Goal: Task Accomplishment & Management: Manage account settings

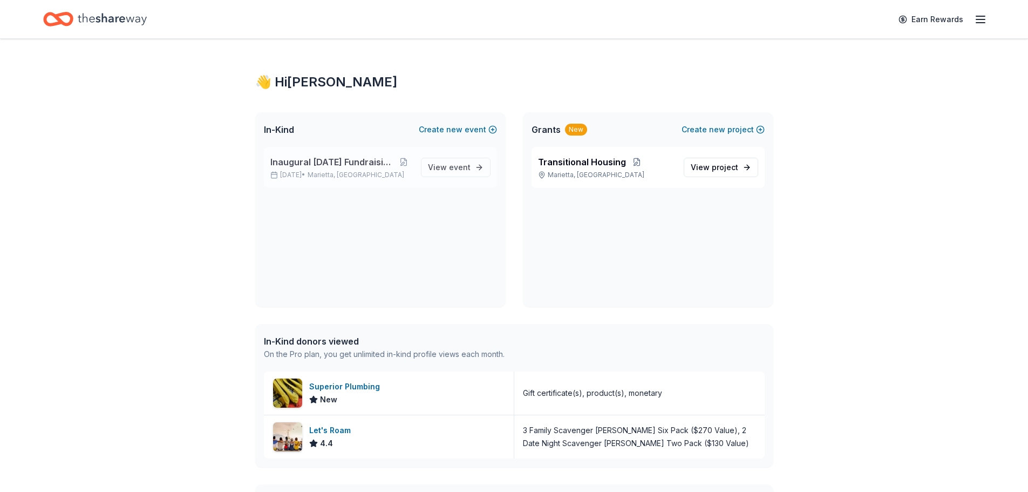
click at [305, 164] on span "Inaugural [DATE] Fundraising Brunch" at bounding box center [332, 161] width 125 height 13
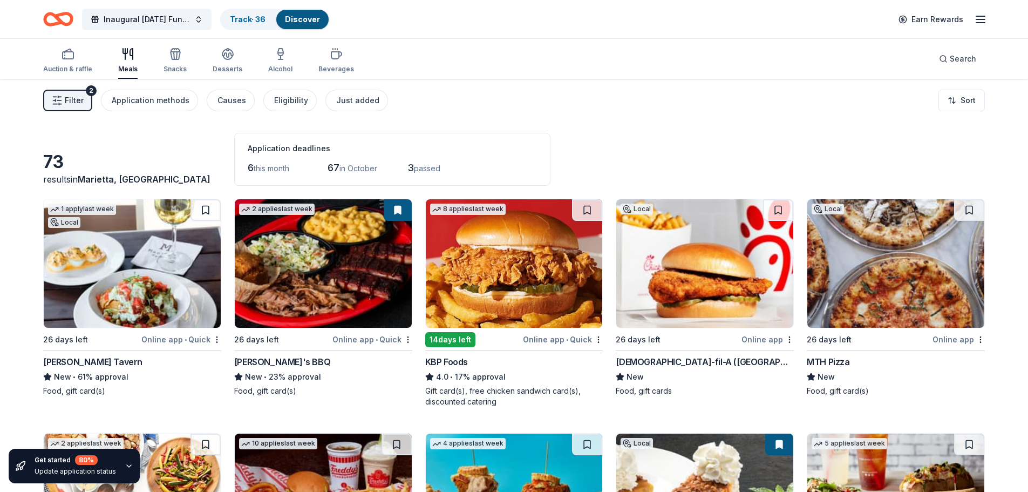
click at [598, 79] on div "Filter 2 Application methods Causes Eligibility Just added Sort" at bounding box center [514, 100] width 1028 height 43
click at [955, 55] on span "Search" at bounding box center [963, 58] width 26 height 13
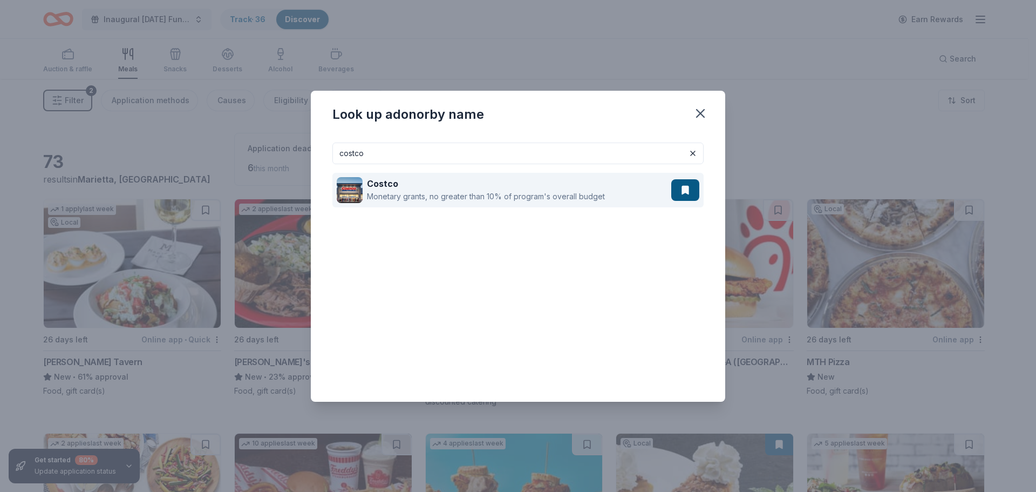
click at [434, 196] on div "Monetary grants, no greater than 10% of program's overall budget" at bounding box center [486, 196] width 238 height 13
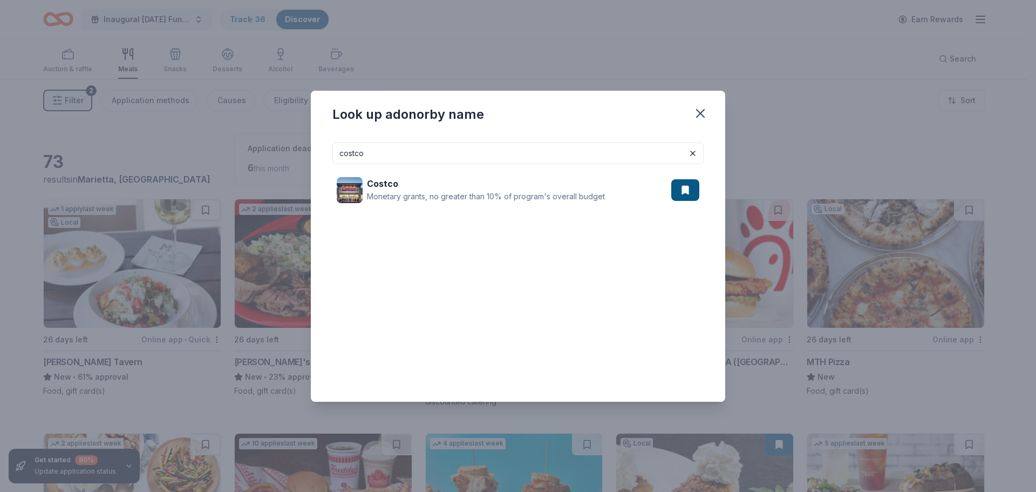
drag, startPoint x: 399, startPoint y: 154, endPoint x: 298, endPoint y: 156, distance: 100.9
click at [298, 156] on div "Look up a donor by name costco Costco Monetary grants, no greater than 10% of p…" at bounding box center [518, 246] width 1036 height 492
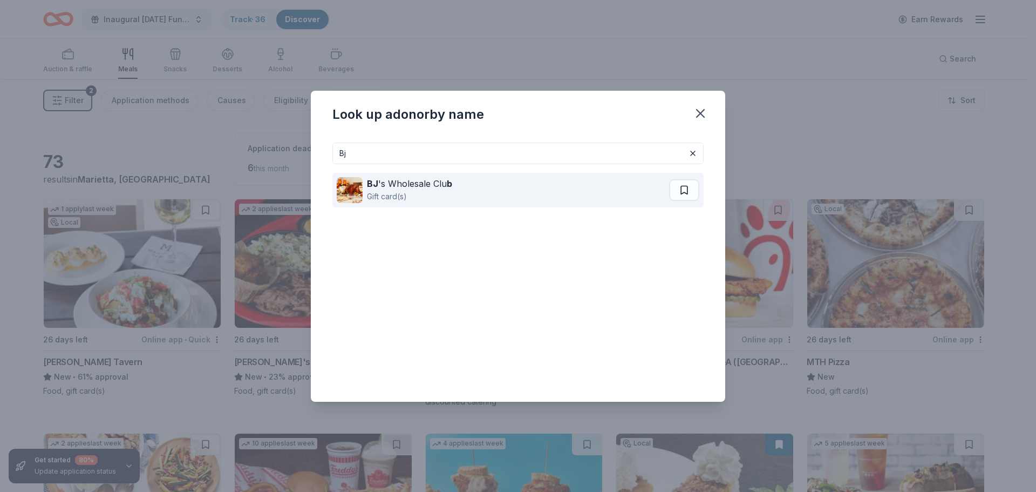
click at [377, 190] on div "Gift card(s)" at bounding box center [409, 196] width 85 height 13
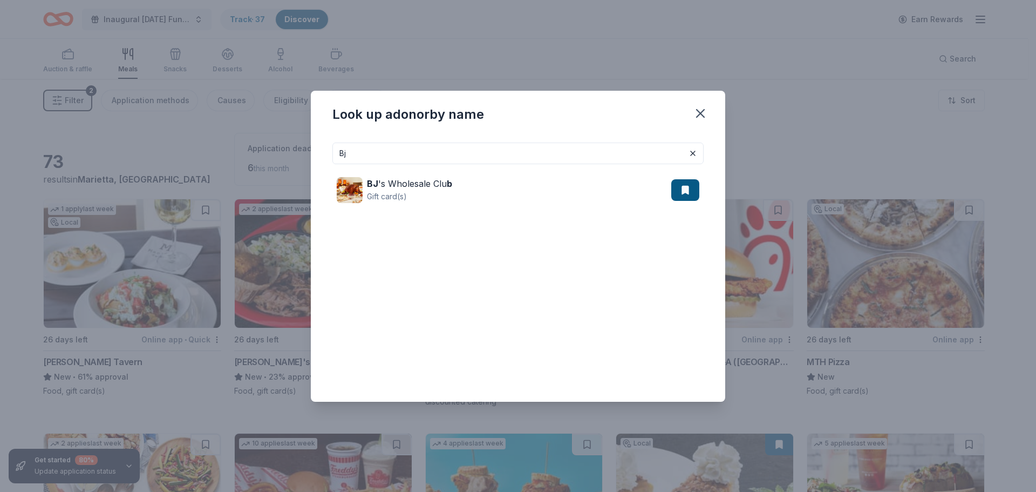
drag, startPoint x: 384, startPoint y: 148, endPoint x: 313, endPoint y: 154, distance: 72.1
click at [313, 154] on div "Bj BJ 's Wholesale Clu b Gift card(s)" at bounding box center [518, 268] width 415 height 268
type input "Walmart"
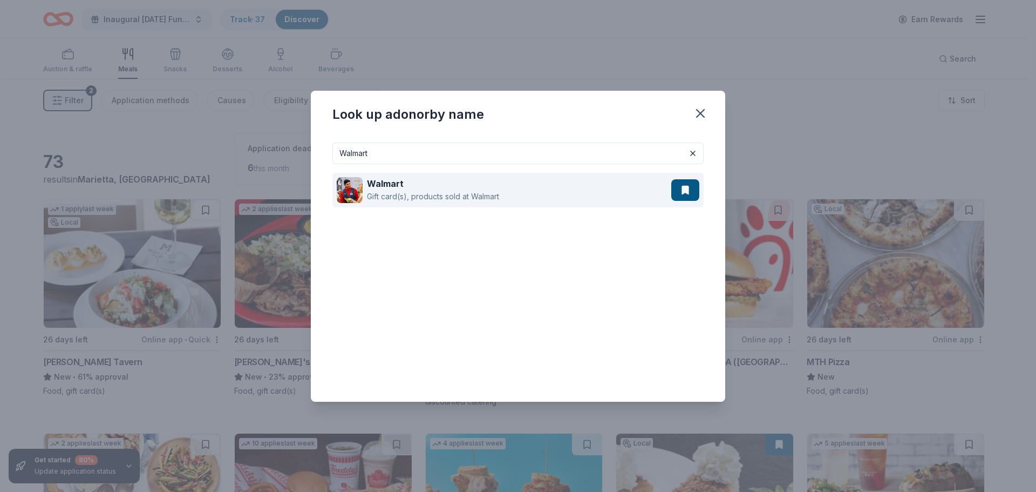
click at [391, 184] on strong "Walmart" at bounding box center [385, 183] width 37 height 11
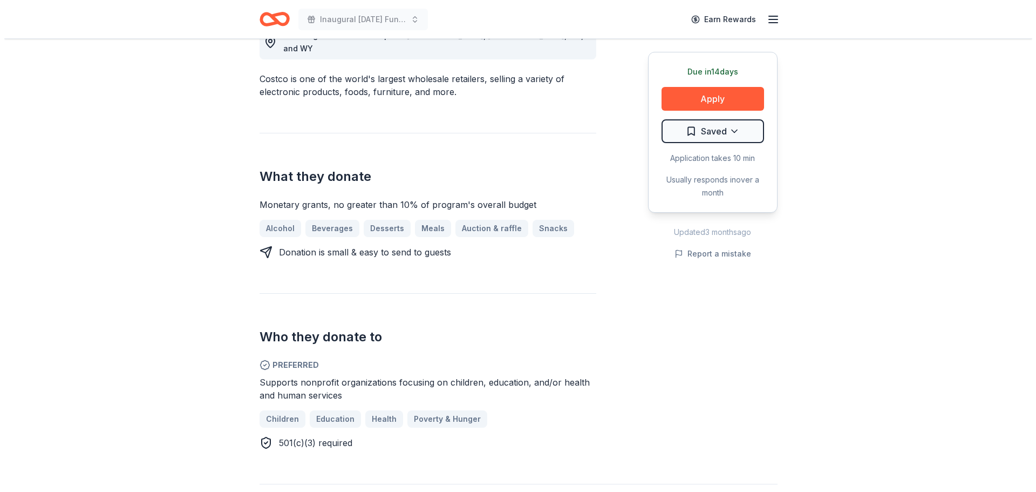
scroll to position [354, 0]
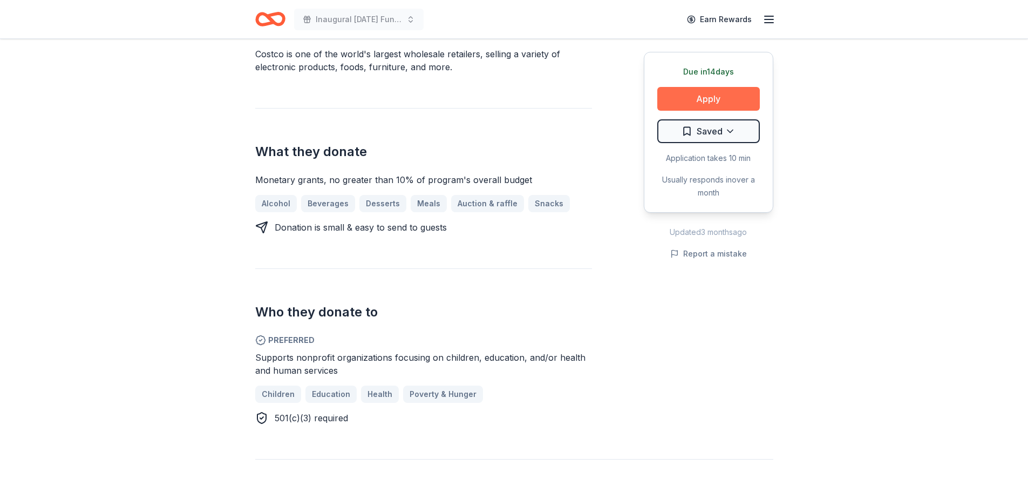
click at [687, 101] on button "Apply" at bounding box center [708, 99] width 103 height 24
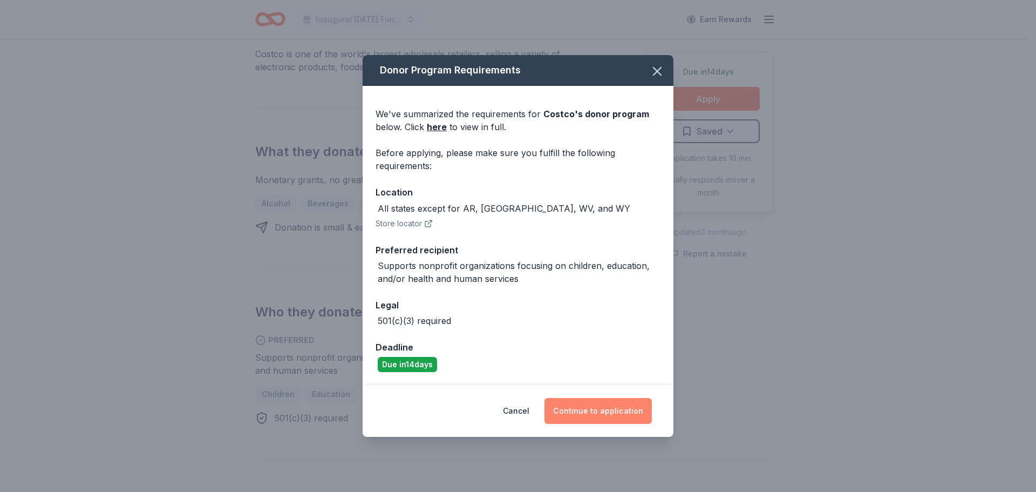
click at [588, 415] on button "Continue to application" at bounding box center [598, 411] width 107 height 26
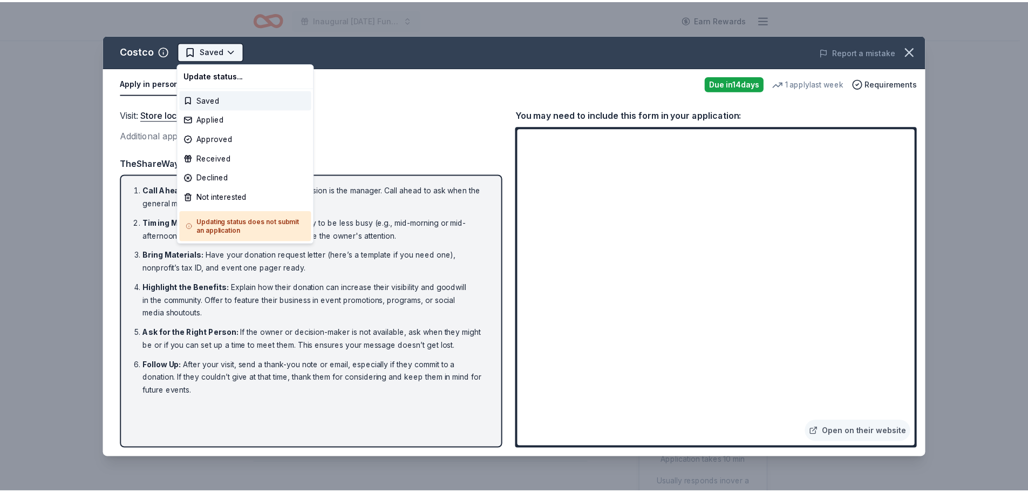
scroll to position [0, 0]
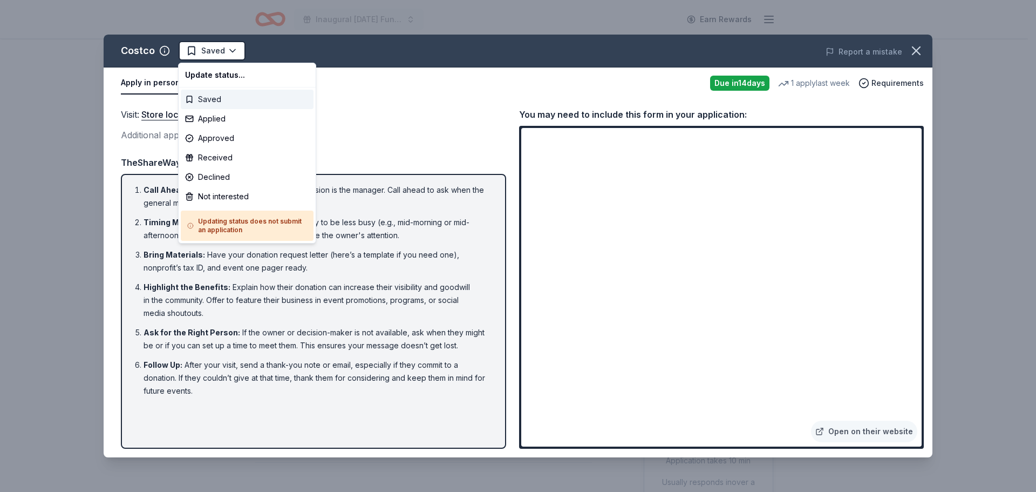
click at [205, 97] on div "Saved" at bounding box center [247, 99] width 133 height 19
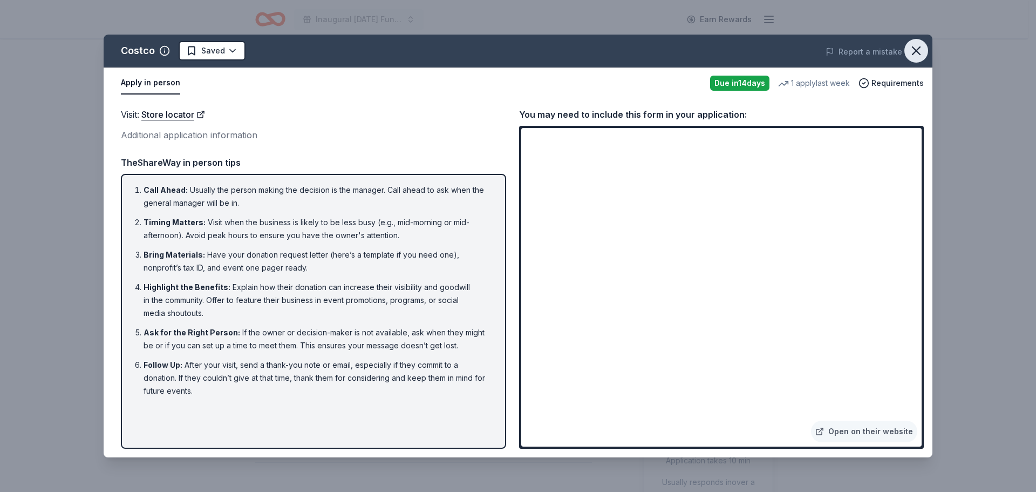
click at [924, 52] on button "button" at bounding box center [917, 51] width 24 height 24
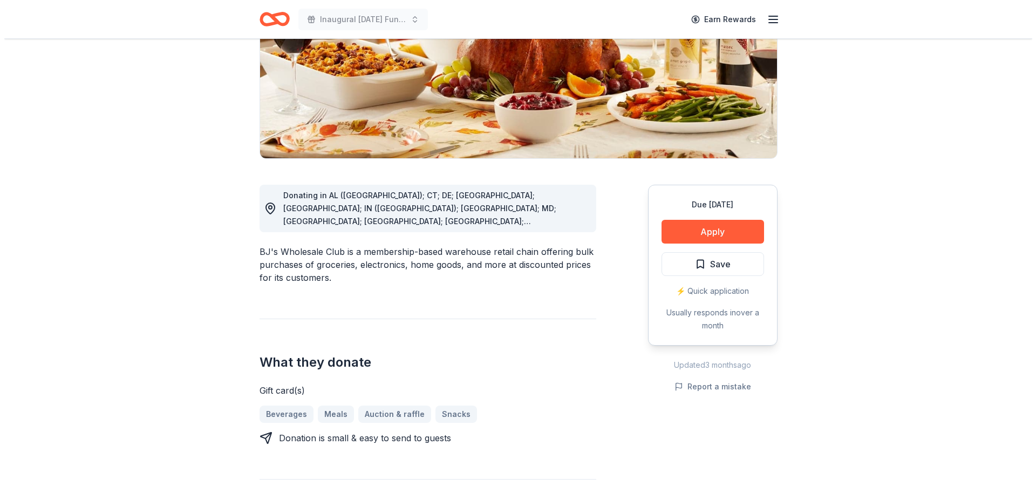
scroll to position [193, 0]
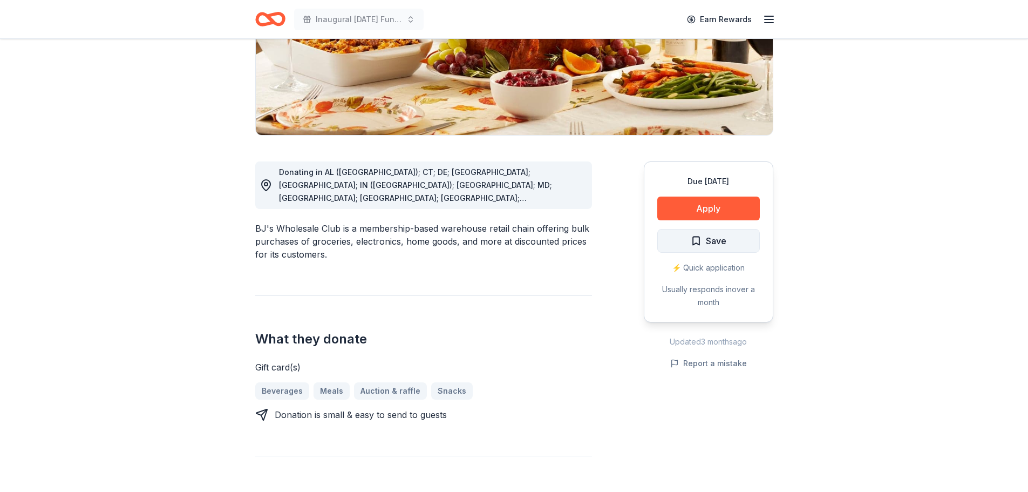
click at [701, 245] on span "Save" at bounding box center [709, 241] width 36 height 14
click at [702, 206] on button "Apply" at bounding box center [708, 208] width 103 height 24
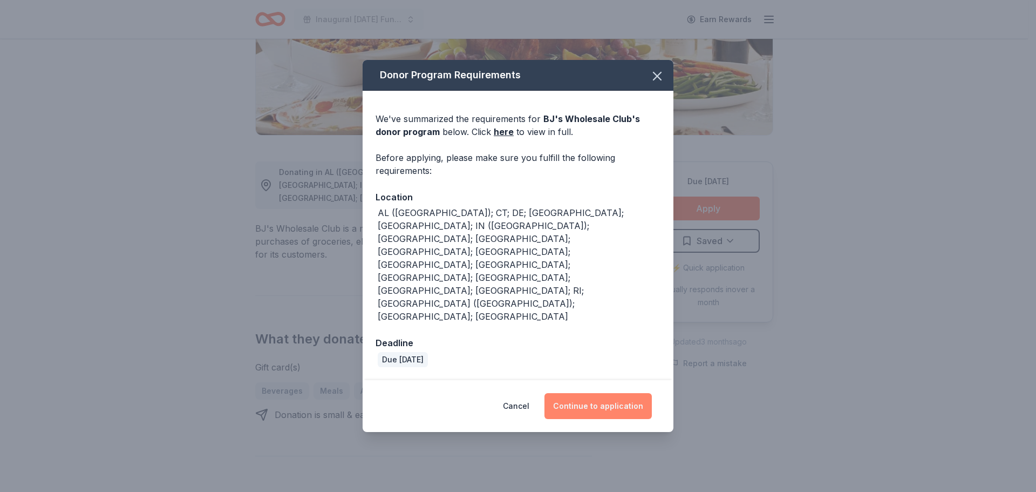
click at [586, 393] on button "Continue to application" at bounding box center [598, 406] width 107 height 26
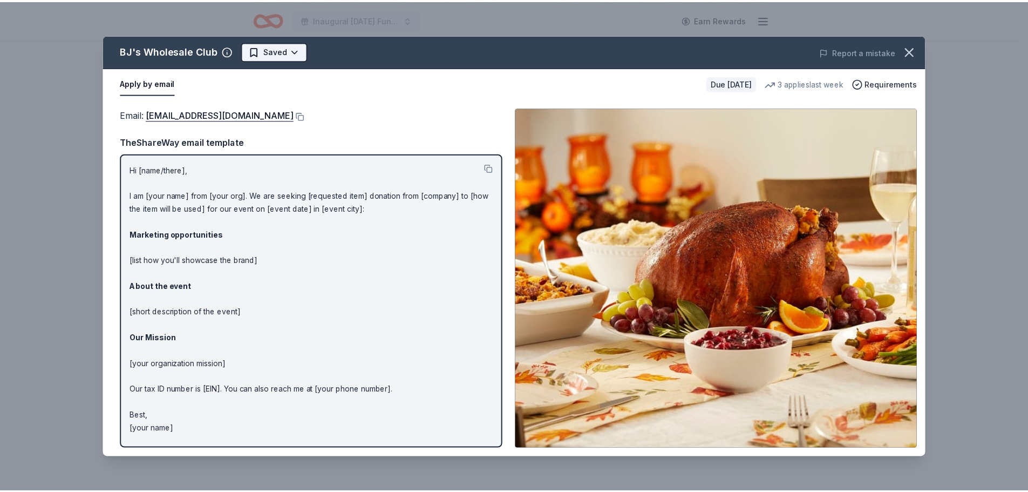
scroll to position [0, 0]
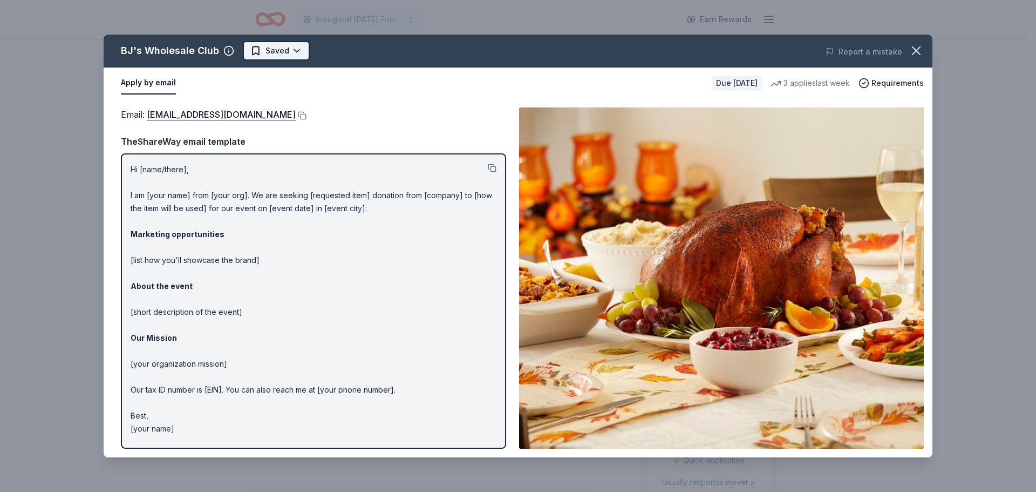
click at [260, 56] on html "Inaugural Veterans Day Fundraising Brunch Earn Rewards Due in 26 days Share BJ'…" at bounding box center [518, 246] width 1036 height 492
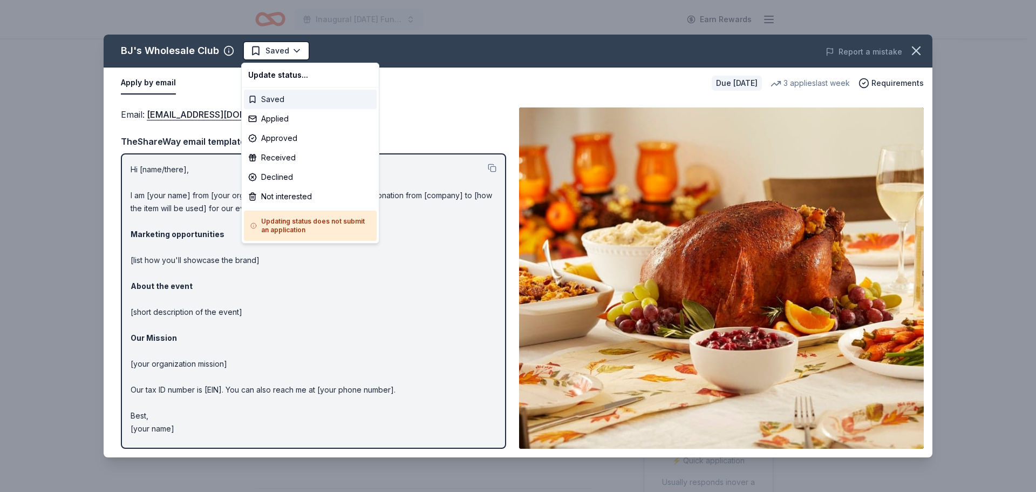
click at [262, 105] on div "Saved" at bounding box center [310, 99] width 133 height 19
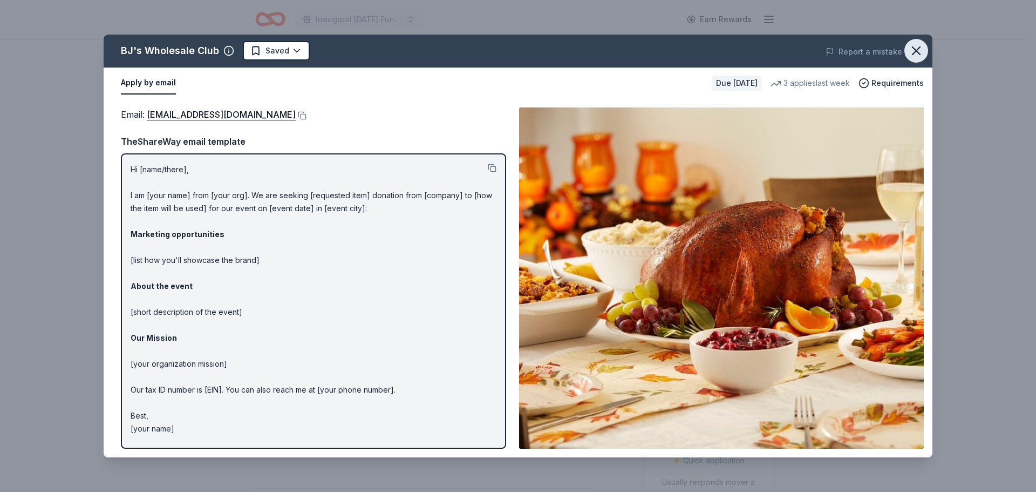
click at [924, 54] on button "button" at bounding box center [917, 51] width 24 height 24
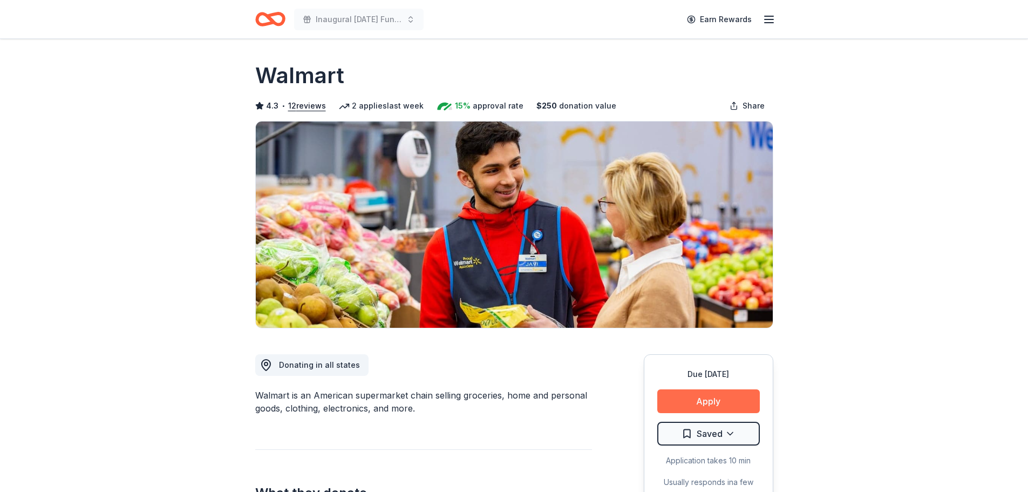
click at [708, 398] on button "Apply" at bounding box center [708, 401] width 103 height 24
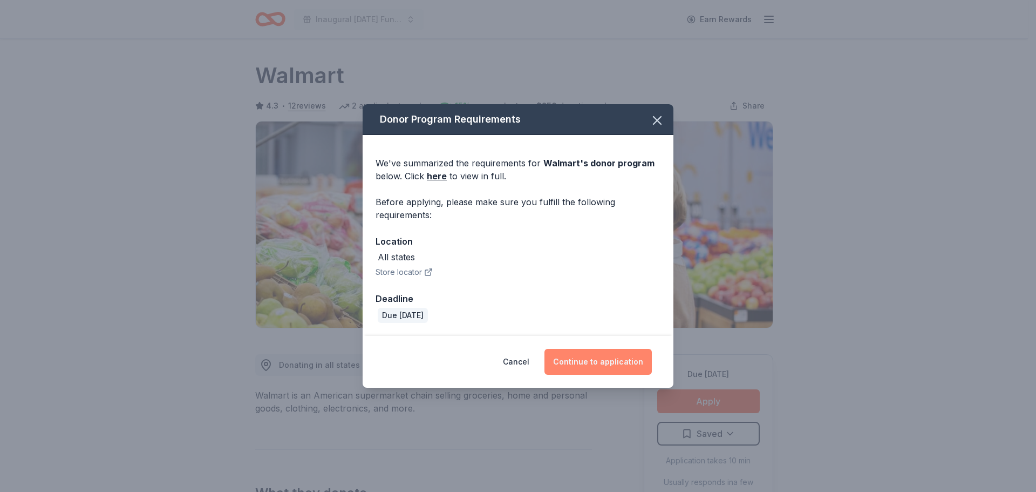
click at [604, 373] on button "Continue to application" at bounding box center [598, 362] width 107 height 26
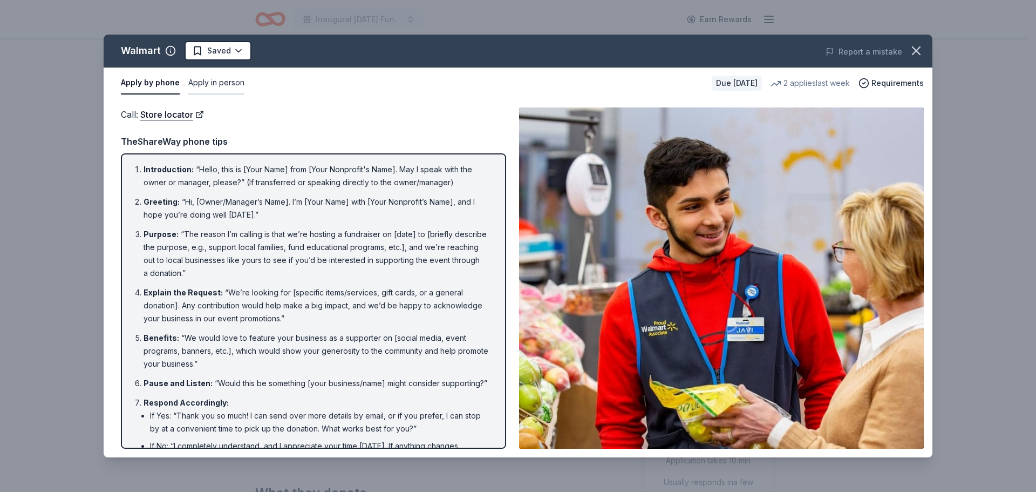
click at [221, 82] on button "Apply in person" at bounding box center [216, 83] width 56 height 23
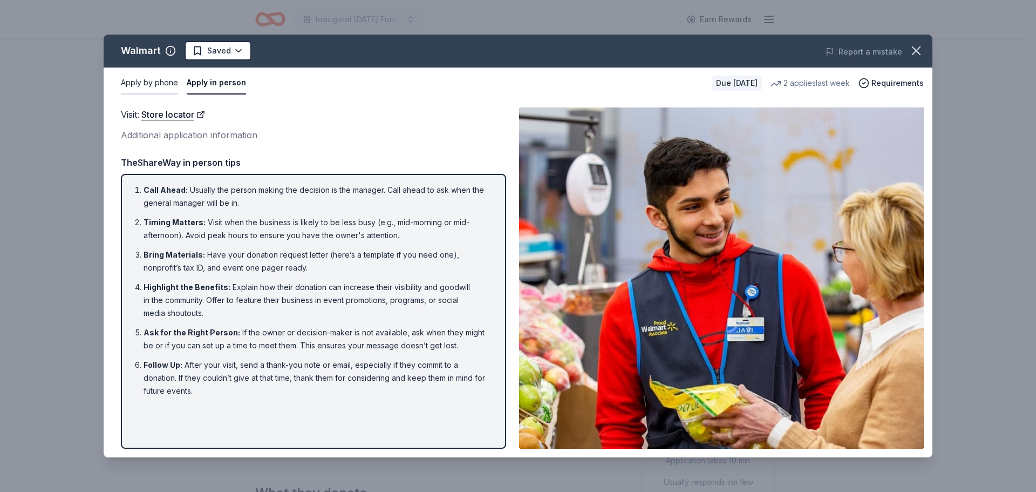
click at [142, 80] on button "Apply by phone" at bounding box center [149, 83] width 57 height 23
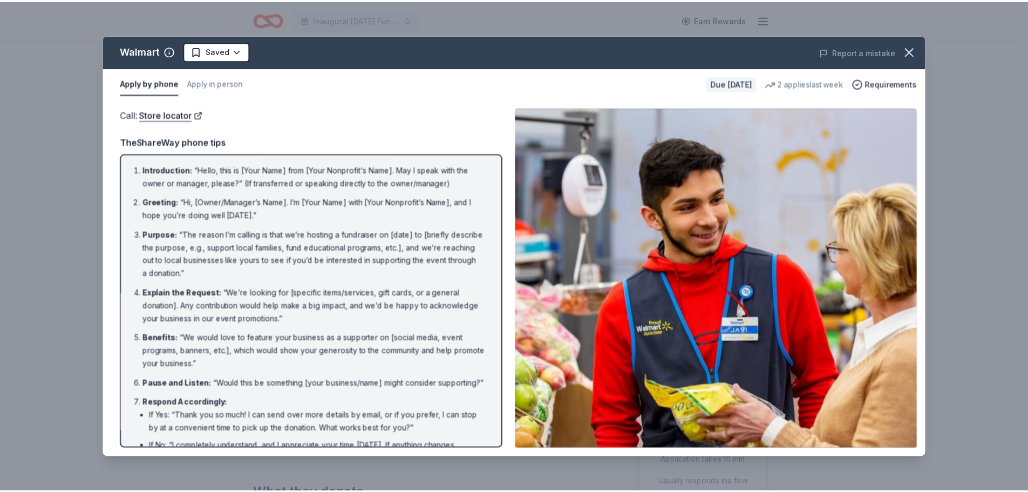
scroll to position [85, 0]
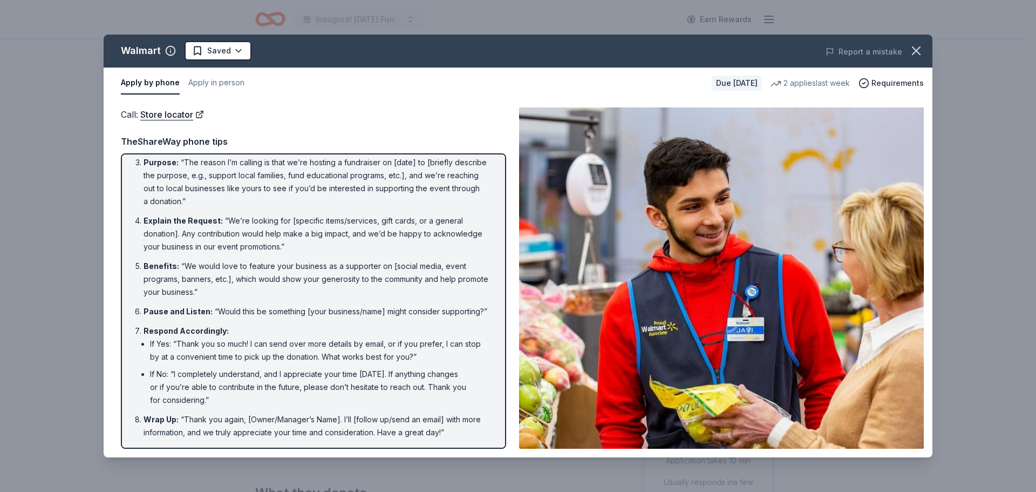
click at [928, 60] on span at bounding box center [917, 51] width 24 height 24
click at [921, 53] on icon "button" at bounding box center [916, 50] width 15 height 15
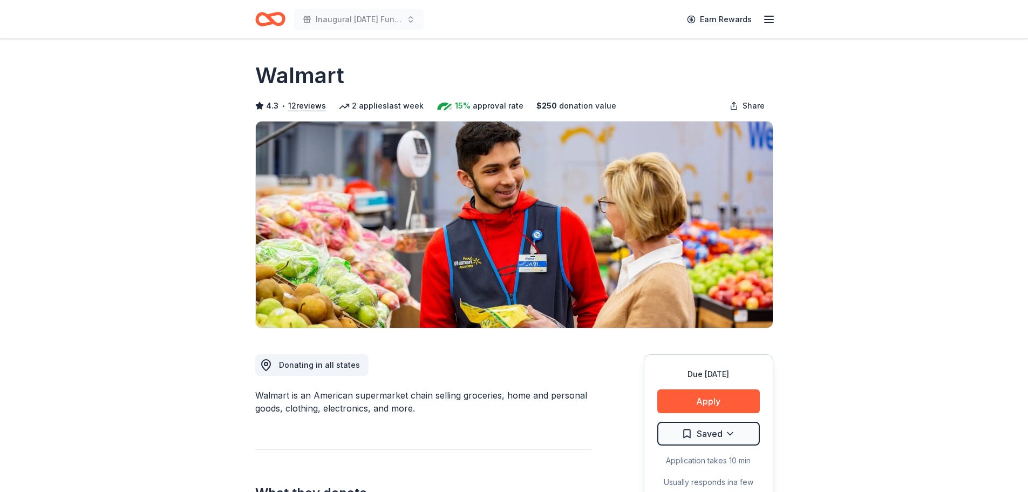
click at [766, 19] on line "button" at bounding box center [769, 19] width 9 height 0
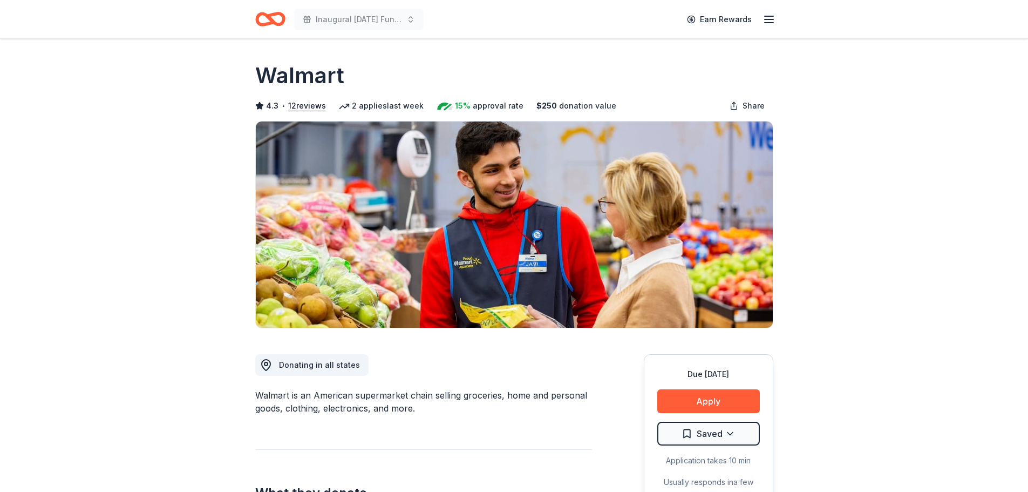
click at [271, 23] on icon "Home" at bounding box center [265, 18] width 17 height 11
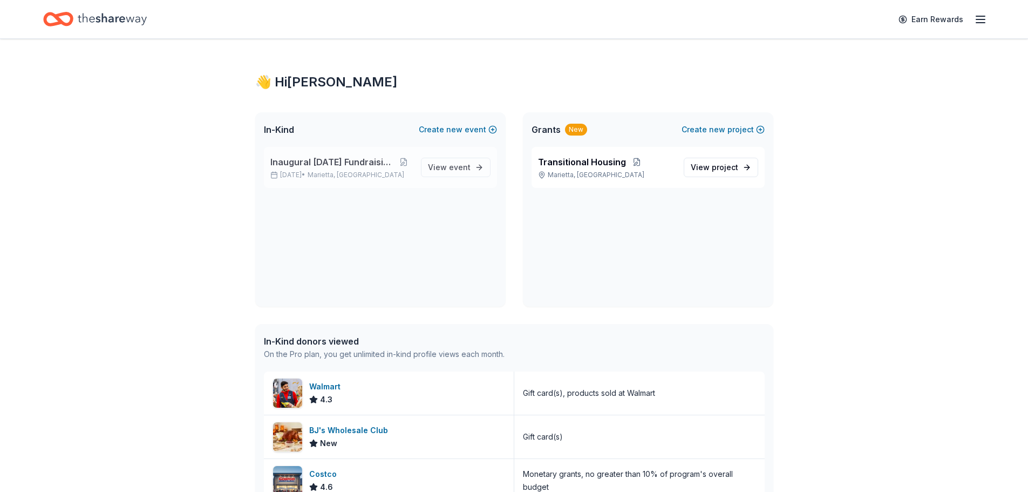
click at [317, 166] on span "Inaugural [DATE] Fundraising Brunch" at bounding box center [332, 161] width 125 height 13
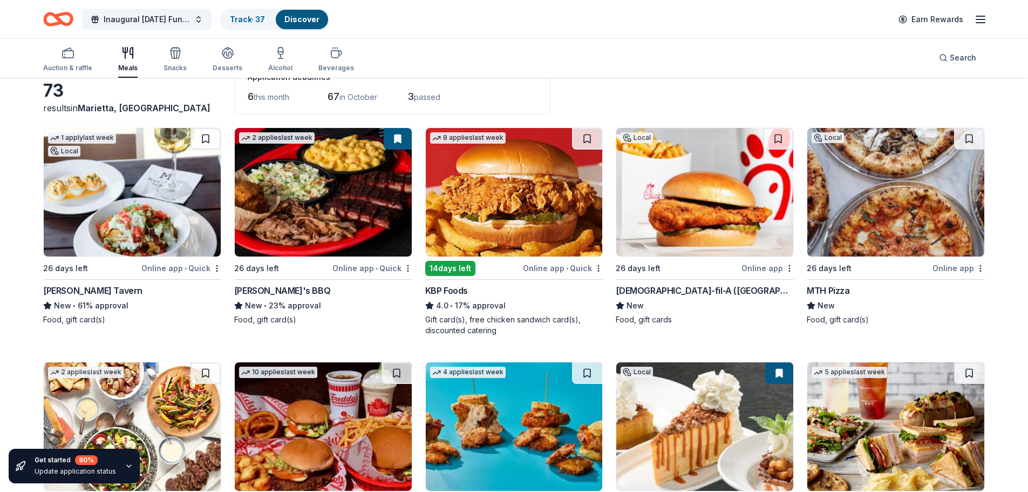
scroll to position [78, 0]
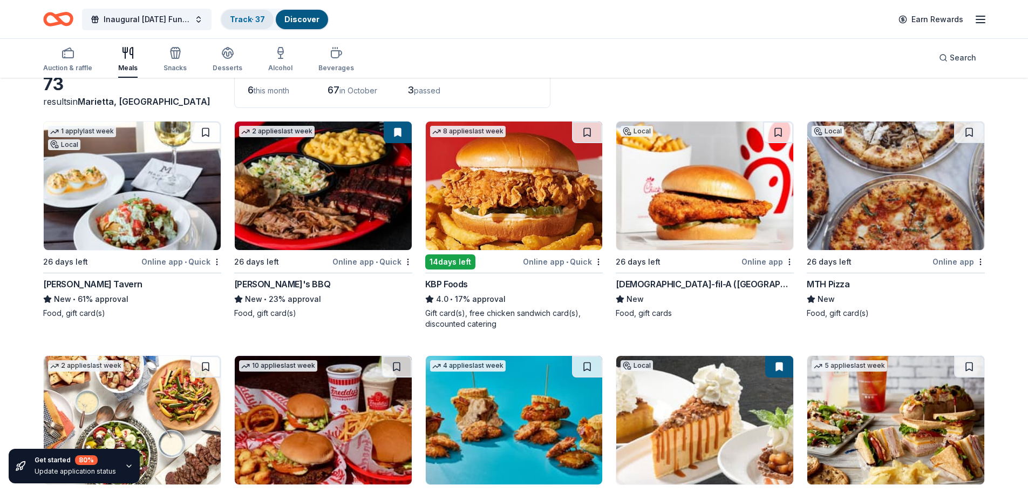
click at [250, 23] on link "Track · 37" at bounding box center [247, 19] width 35 height 9
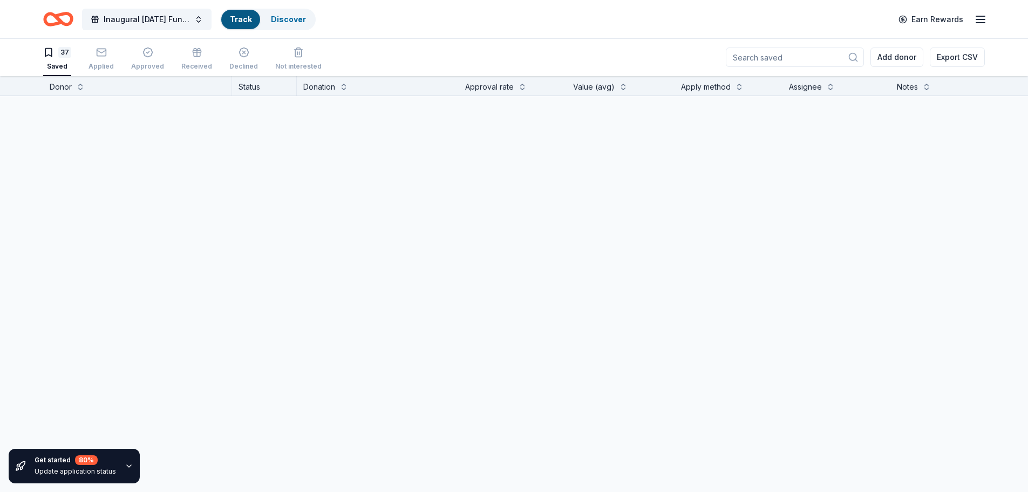
click at [250, 23] on link "Track" at bounding box center [241, 19] width 22 height 9
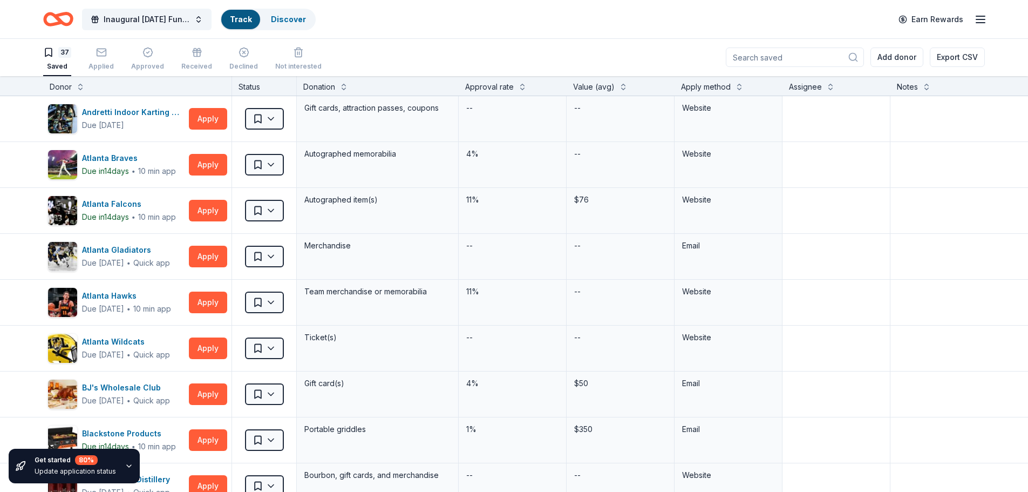
scroll to position [1, 0]
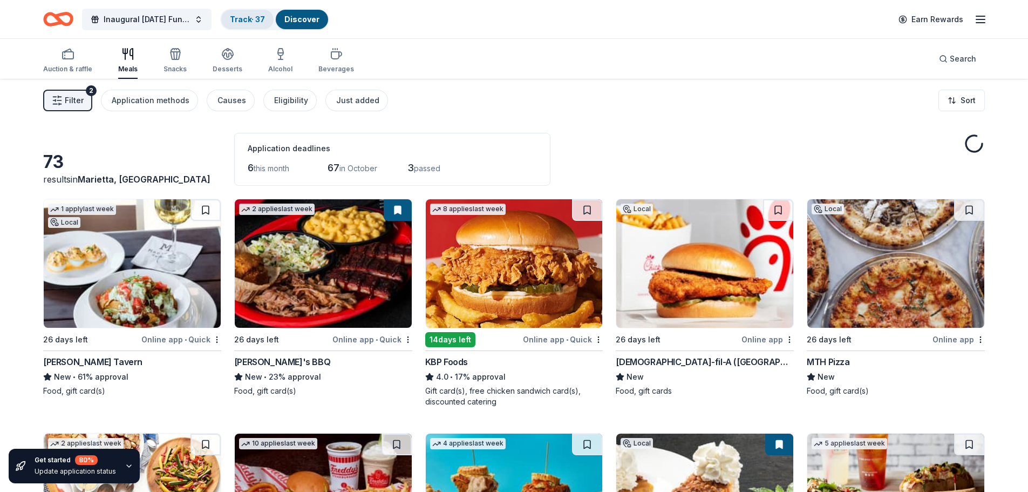
click at [250, 23] on link "Track · 37" at bounding box center [247, 19] width 35 height 9
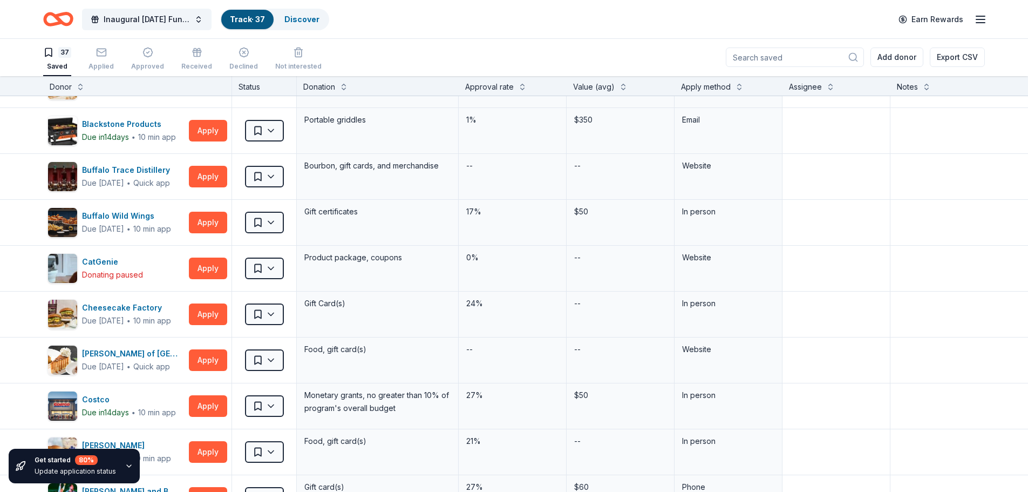
scroll to position [315, 0]
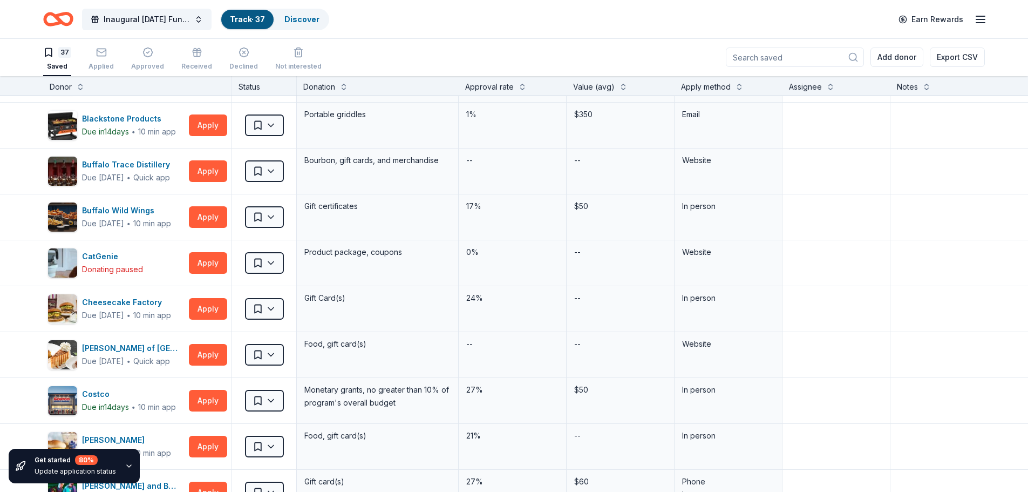
click at [128, 463] on icon "button" at bounding box center [129, 465] width 9 height 9
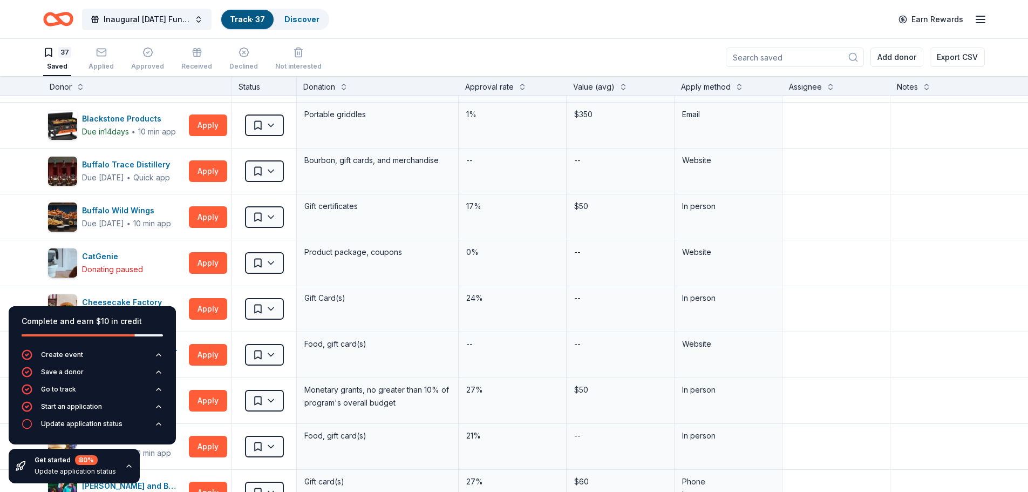
click at [514, 51] on div "37 Saved Applied Approved Received Declined Not interested Add donor Export CSV" at bounding box center [514, 57] width 942 height 38
click at [125, 464] on icon "button" at bounding box center [129, 465] width 9 height 9
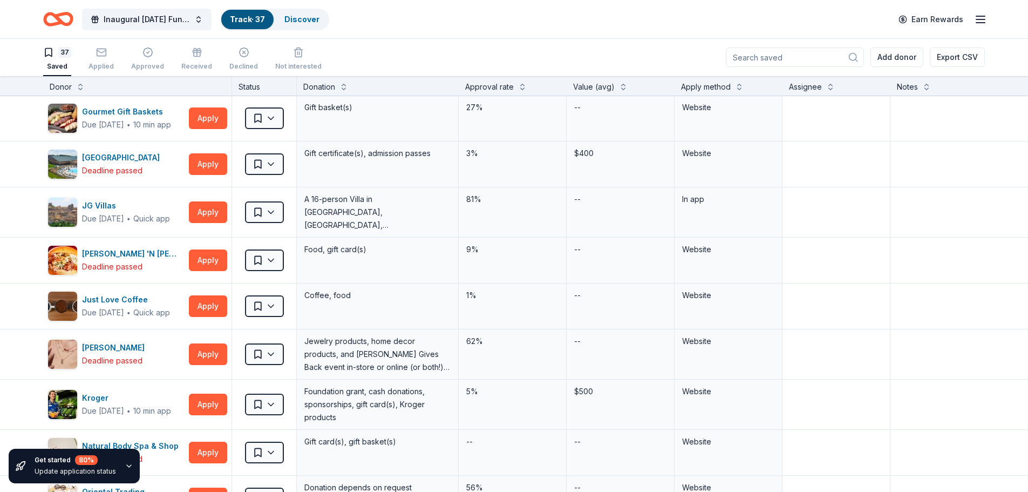
scroll to position [783, 0]
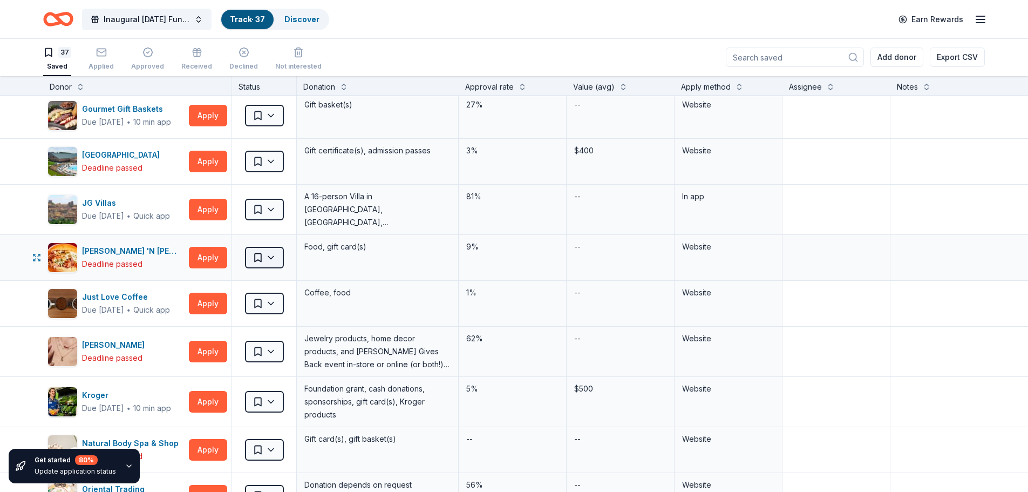
click at [276, 257] on html "2% Inaugural Veterans Day Fundraising Brunch Track · 37 Discover Earn Rewards 3…" at bounding box center [514, 245] width 1028 height 492
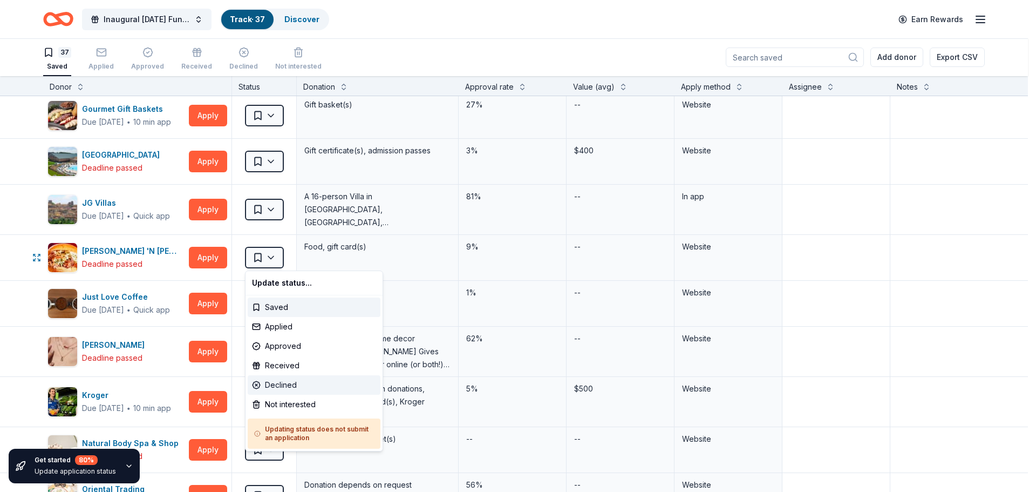
click at [274, 388] on div "Declined" at bounding box center [314, 384] width 133 height 19
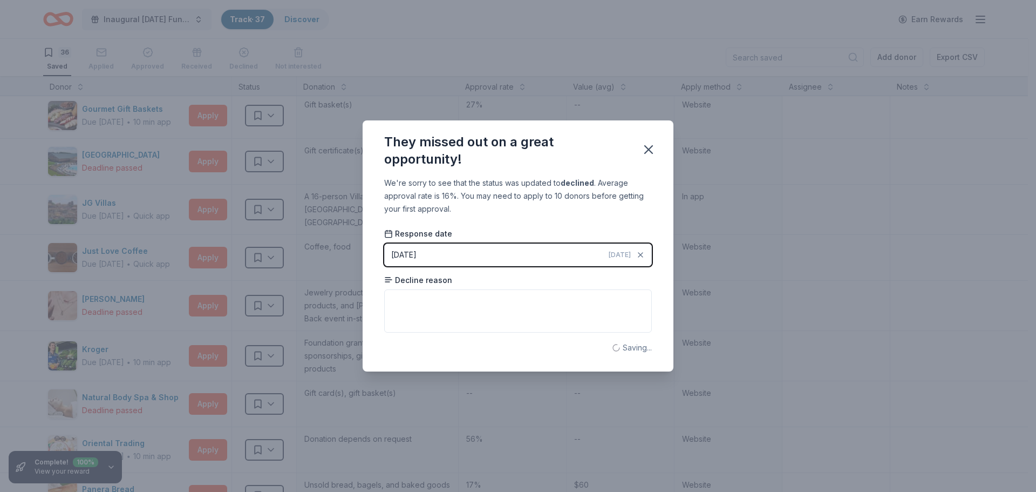
click at [274, 388] on div "They missed out on a great opportunity! We're sorry to see that the status was …" at bounding box center [518, 246] width 1036 height 492
click at [651, 146] on icon "button" at bounding box center [649, 150] width 8 height 8
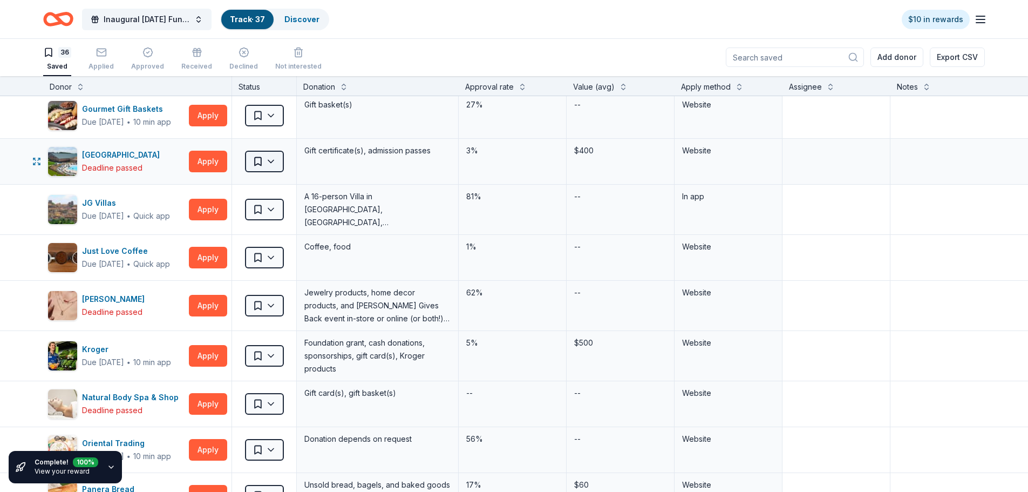
click at [277, 162] on html "2% Inaugural Veterans Day Fundraising Brunch Track · 37 Discover $10 in rewards…" at bounding box center [514, 245] width 1028 height 492
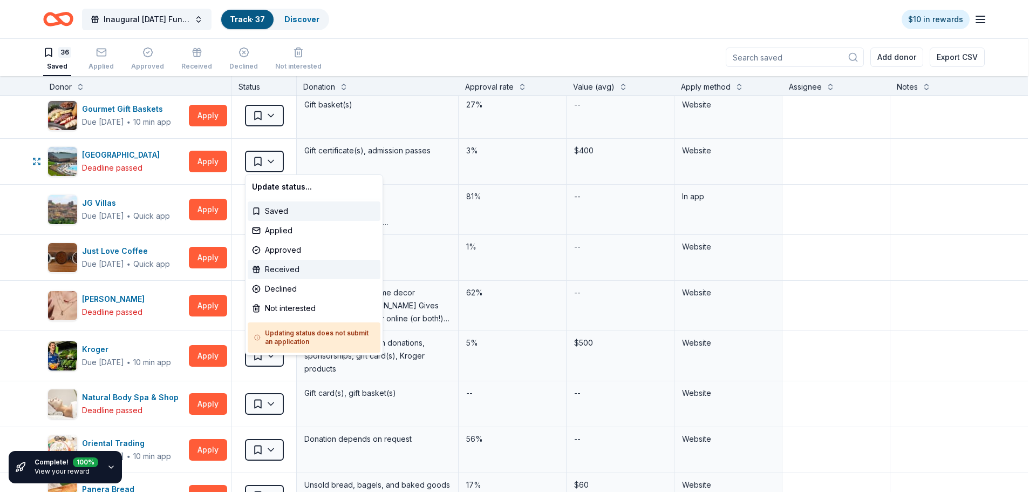
click at [271, 270] on div "Received" at bounding box center [314, 269] width 133 height 19
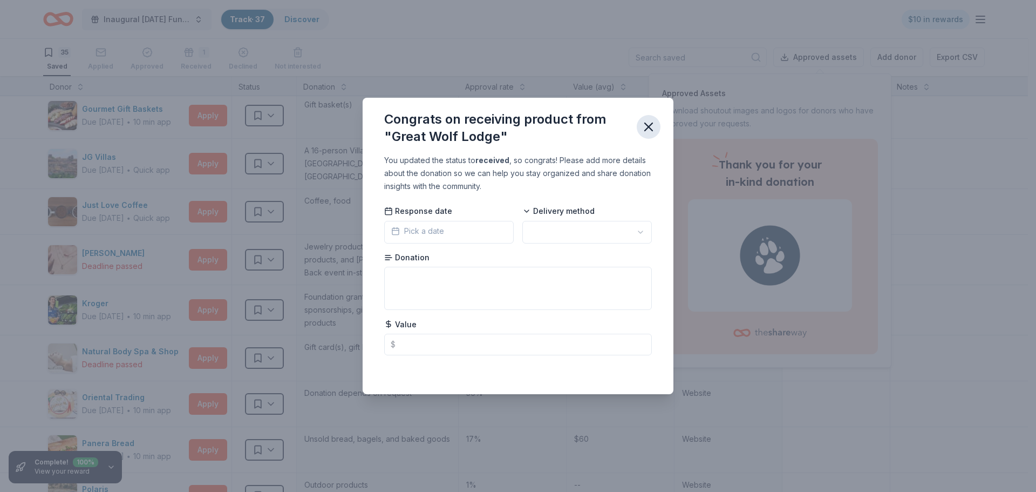
click at [648, 126] on icon "button" at bounding box center [649, 127] width 8 height 8
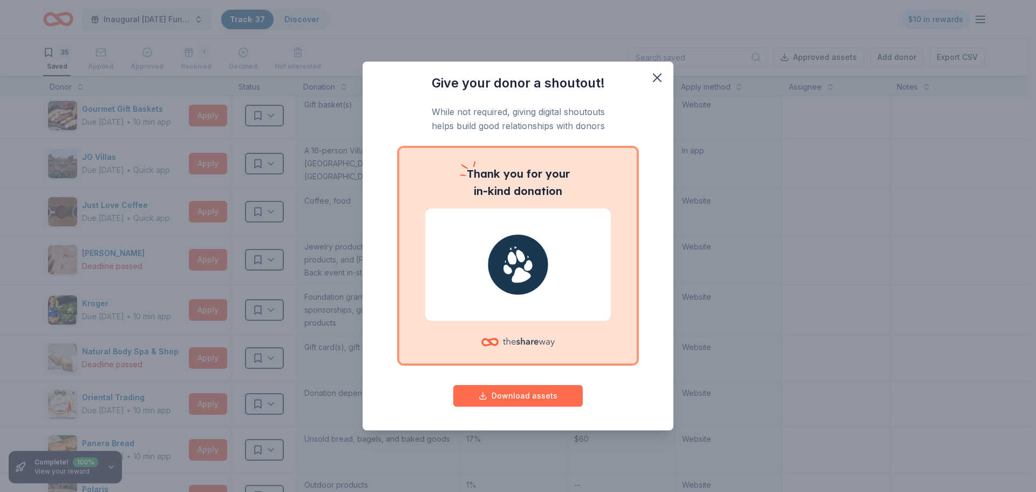
click at [502, 400] on button "Download assets" at bounding box center [518, 396] width 130 height 22
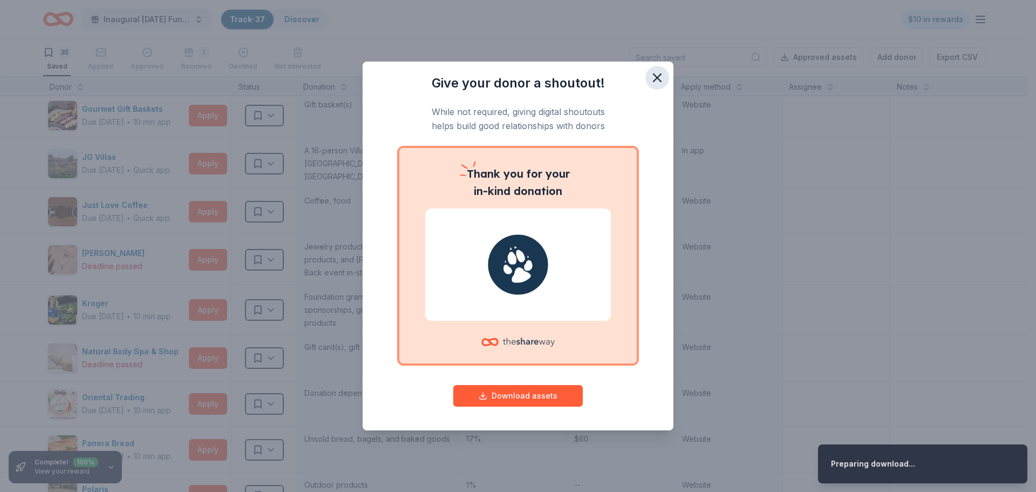
click at [656, 76] on icon "button" at bounding box center [658, 78] width 8 height 8
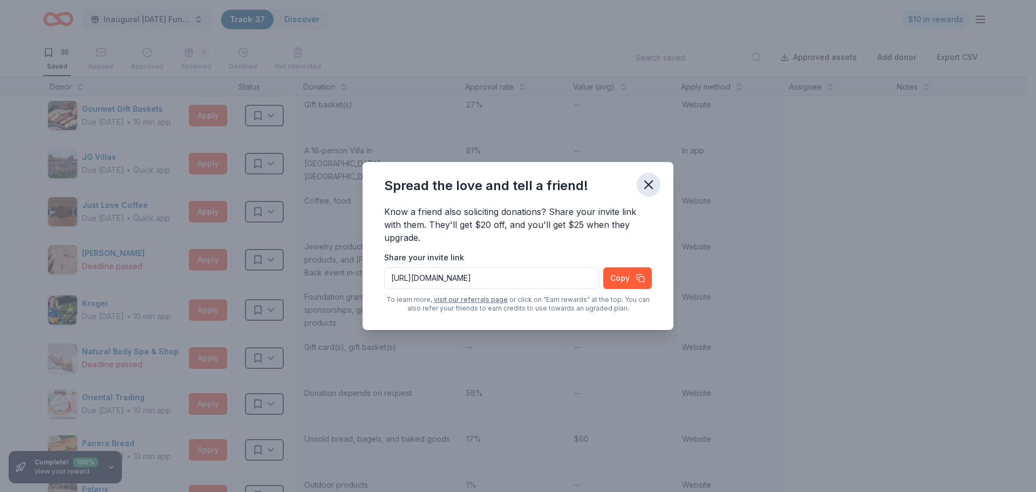
click at [651, 182] on icon "button" at bounding box center [649, 185] width 8 height 8
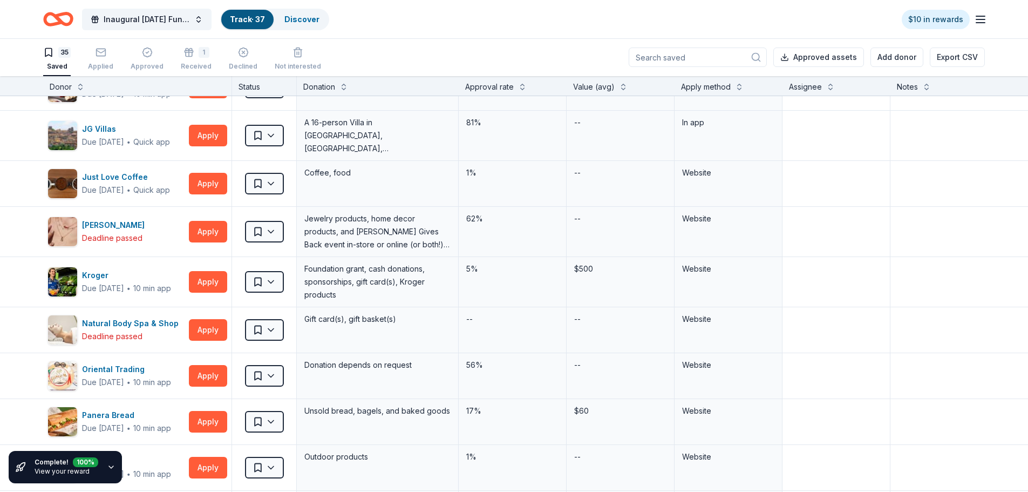
scroll to position [814, 0]
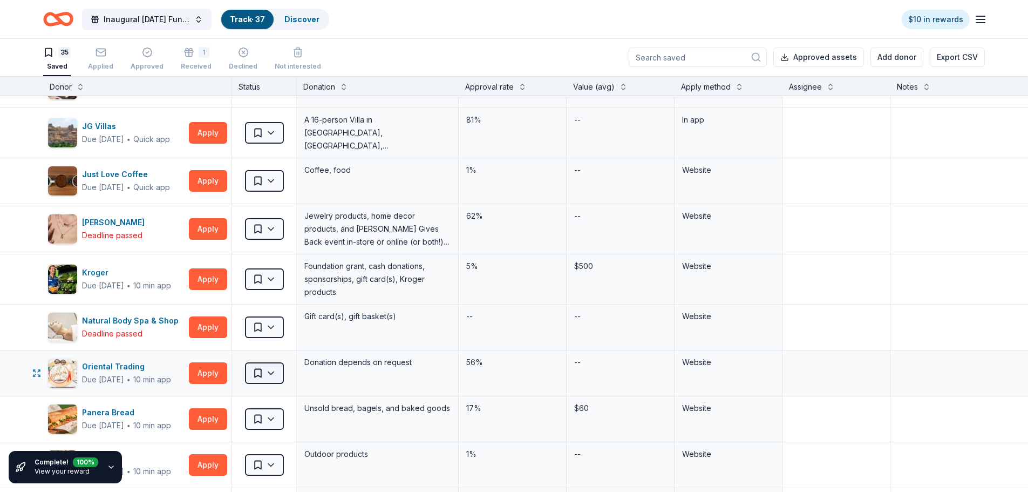
click at [268, 371] on html "2% Inaugural Veterans Day Fundraising Brunch Track · 37 Discover $10 in rewards…" at bounding box center [514, 245] width 1028 height 492
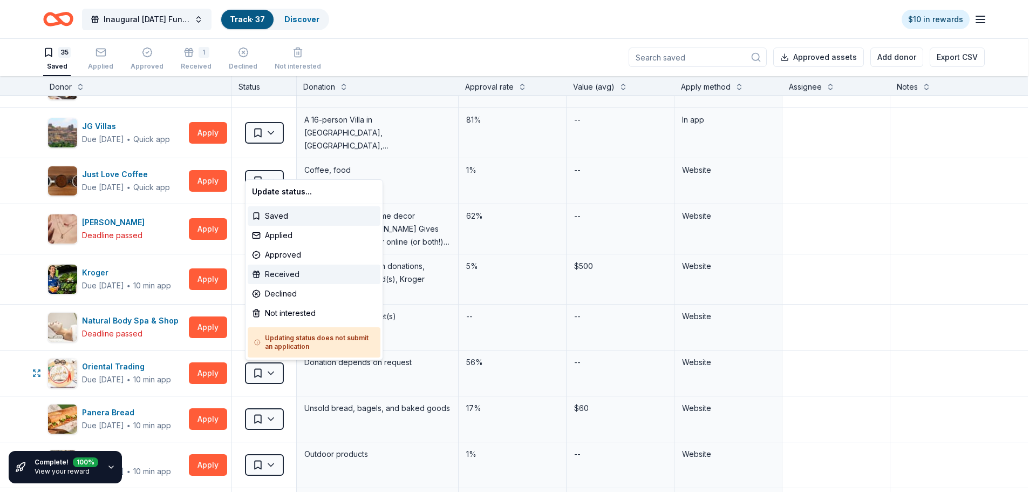
click at [287, 274] on div "Received" at bounding box center [314, 273] width 133 height 19
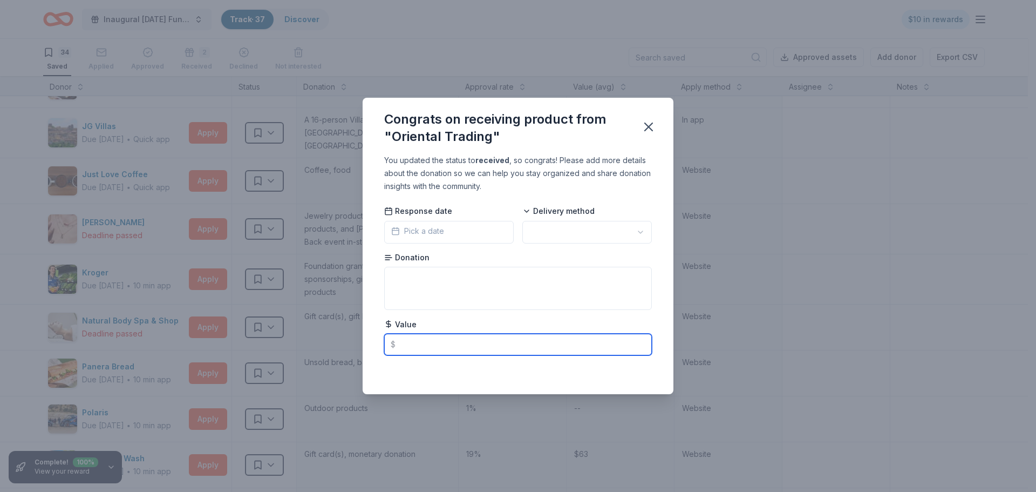
click at [403, 349] on input "text" at bounding box center [518, 345] width 268 height 22
type input "25.00"
click at [647, 132] on icon "button" at bounding box center [648, 126] width 15 height 15
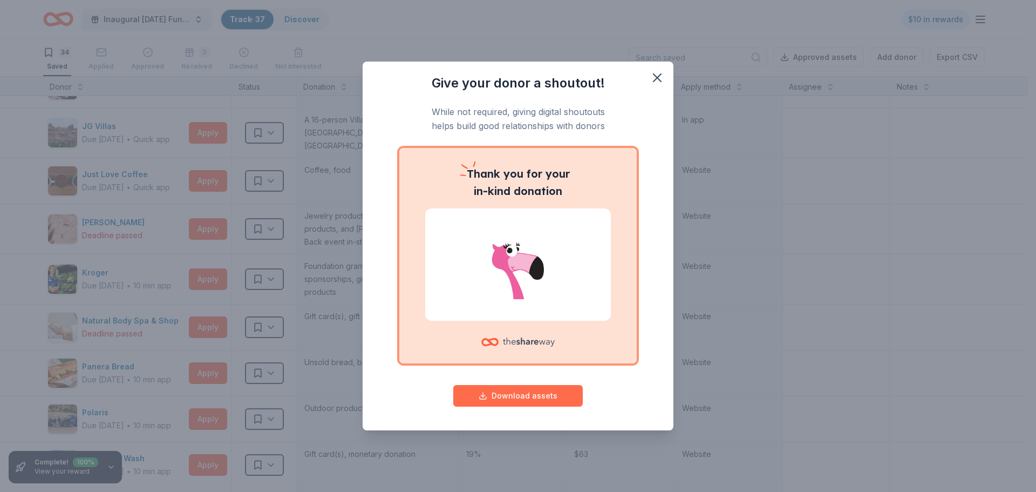
click at [495, 404] on button "Download assets" at bounding box center [518, 396] width 130 height 22
click at [654, 84] on icon "button" at bounding box center [657, 77] width 15 height 15
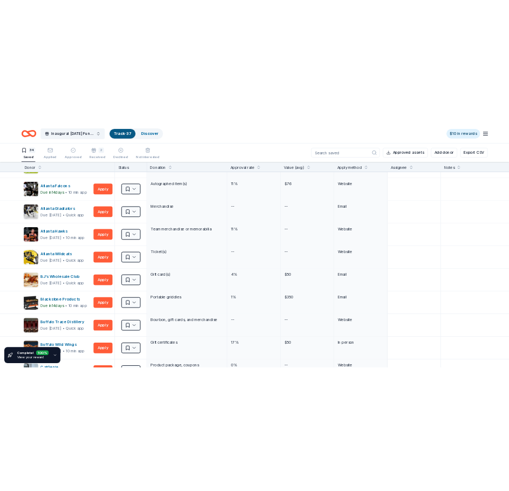
scroll to position [0, 0]
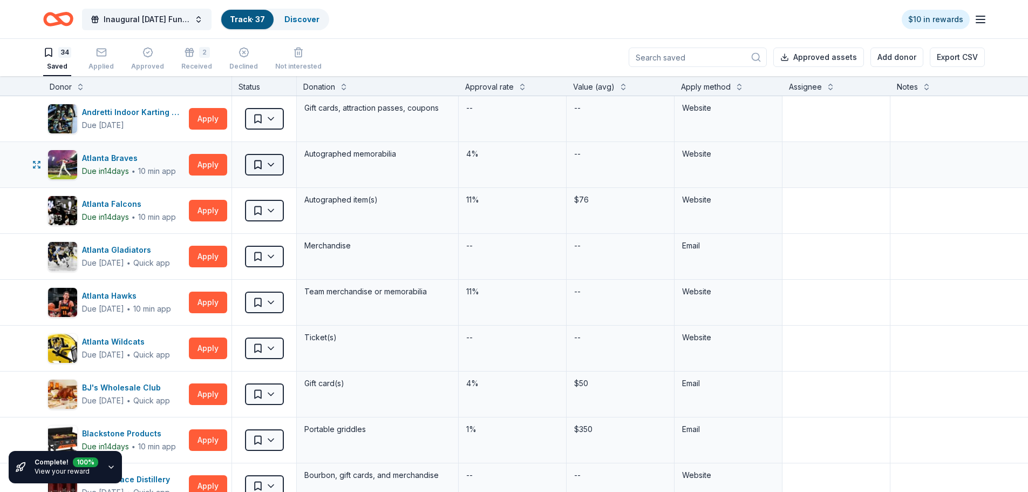
click at [275, 172] on html "2% Inaugural Veterans Day Fundraising Brunch Track · 37 Discover $10 in rewards…" at bounding box center [514, 245] width 1028 height 492
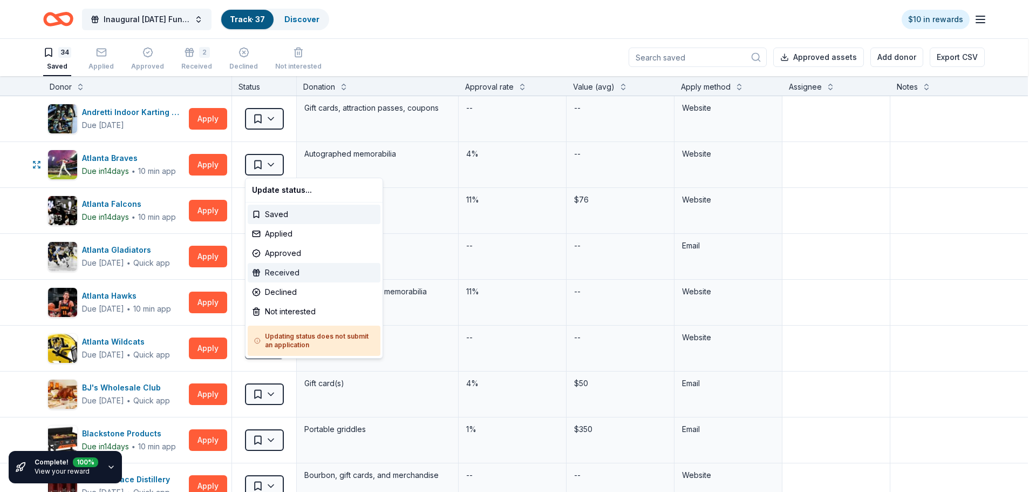
click at [274, 270] on div "Received" at bounding box center [314, 272] width 133 height 19
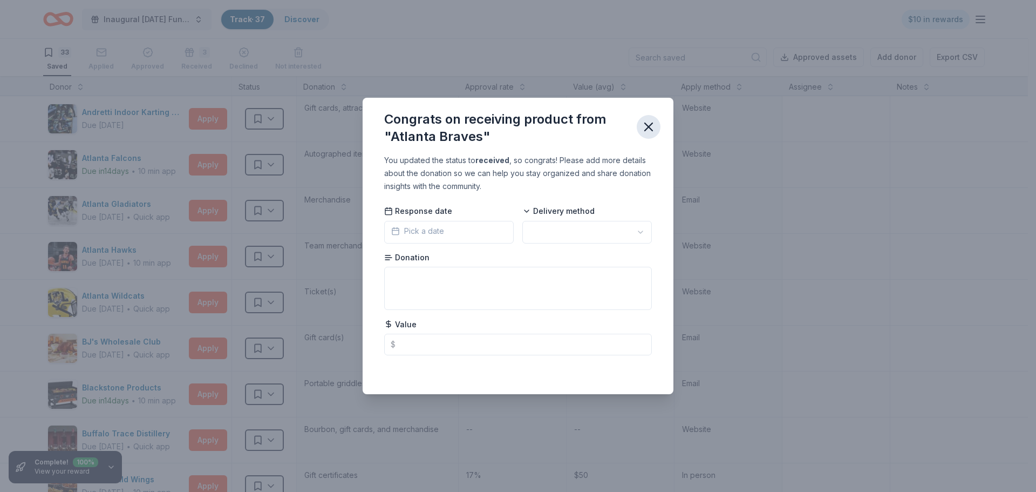
click at [647, 131] on icon "button" at bounding box center [648, 126] width 15 height 15
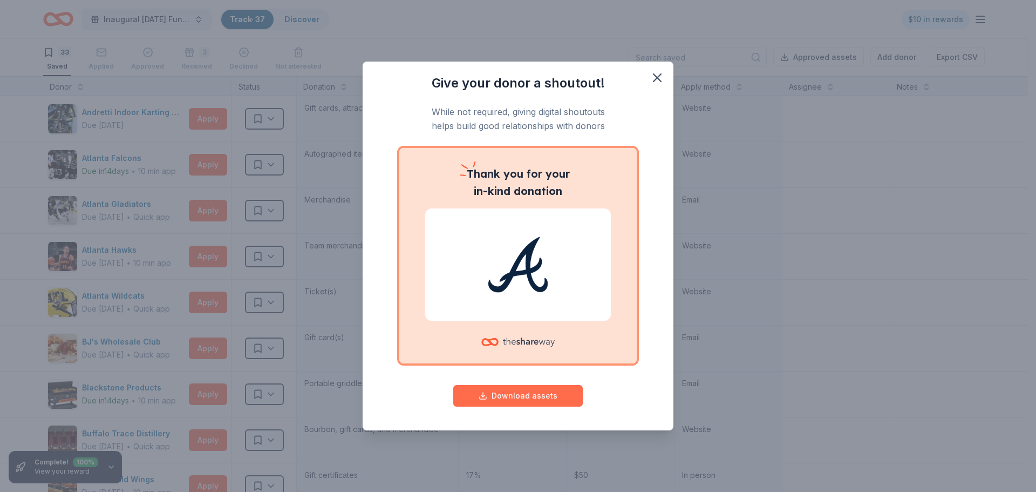
click at [503, 400] on button "Download assets" at bounding box center [518, 396] width 130 height 22
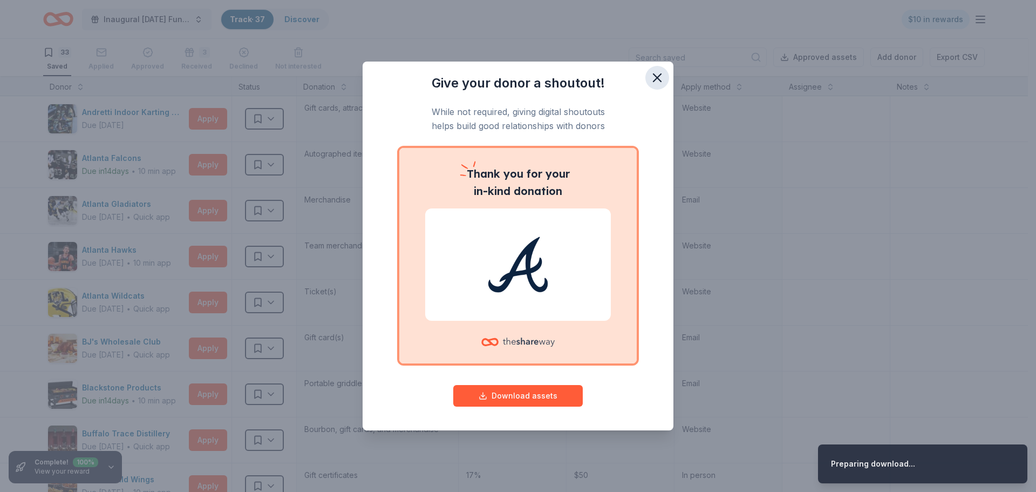
click at [666, 78] on button "button" at bounding box center [658, 78] width 24 height 24
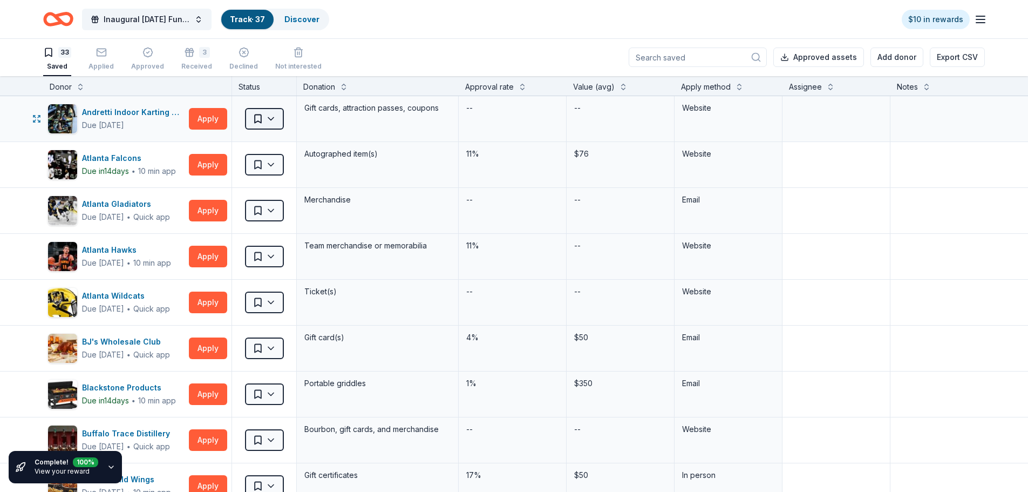
click at [273, 119] on html "2% Inaugural Veterans Day Fundraising Brunch Track · 37 Discover $10 in rewards…" at bounding box center [514, 245] width 1028 height 492
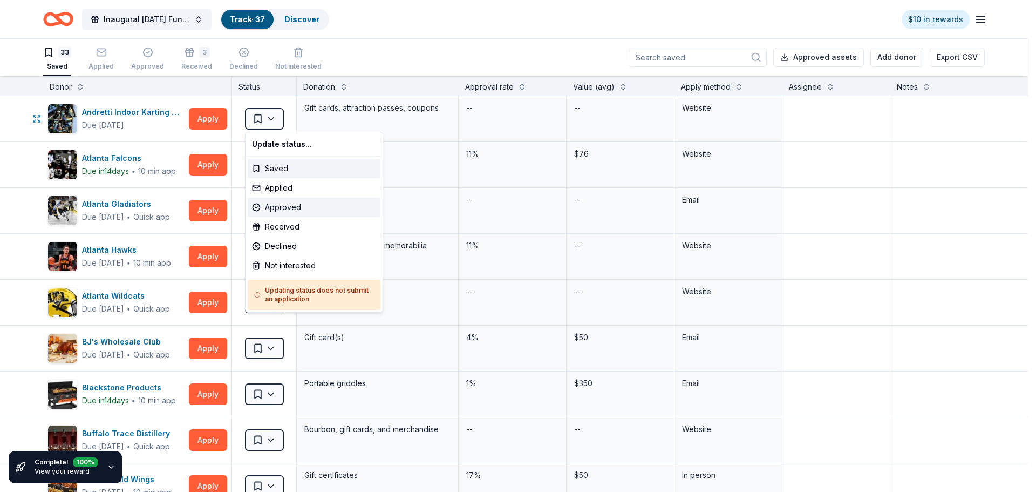
click at [275, 212] on div "Approved" at bounding box center [314, 207] width 133 height 19
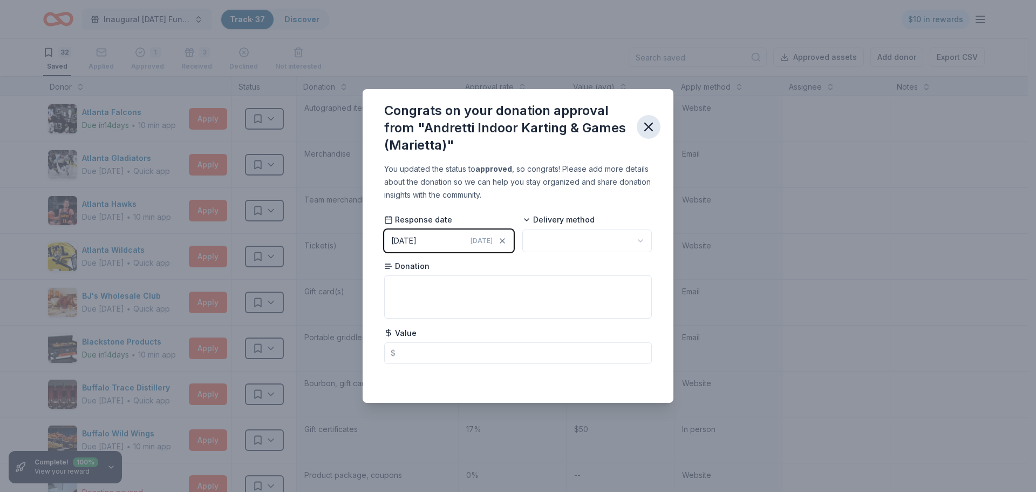
click at [652, 129] on icon "button" at bounding box center [648, 126] width 15 height 15
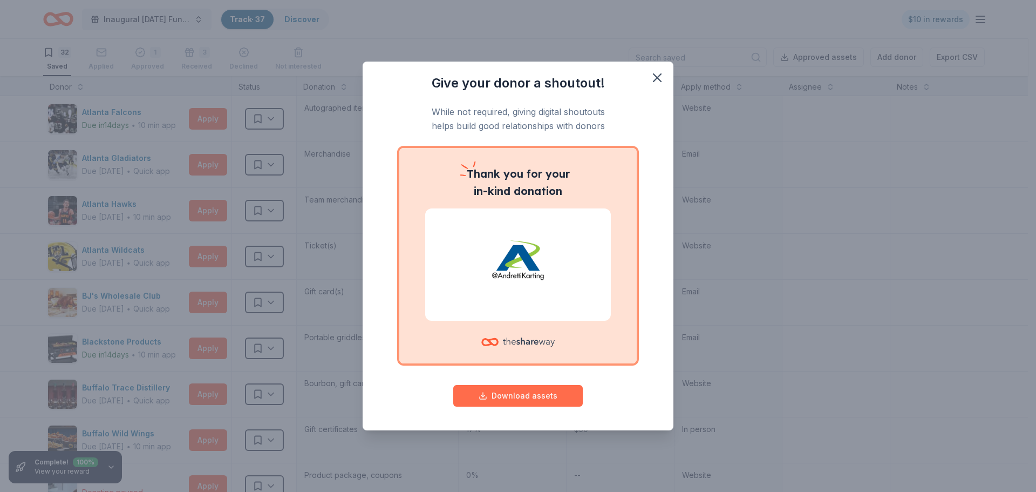
click at [507, 400] on button "Download assets" at bounding box center [518, 396] width 130 height 22
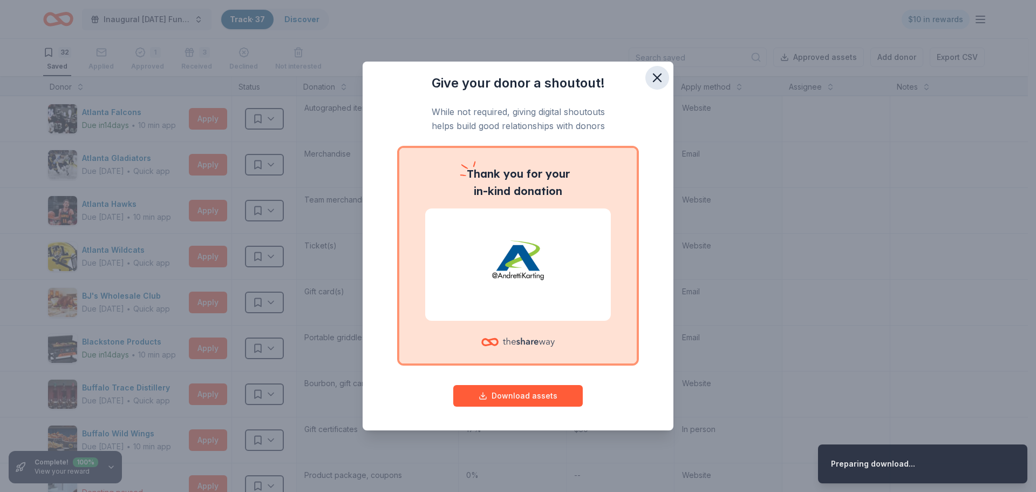
click at [660, 83] on icon "button" at bounding box center [657, 77] width 15 height 15
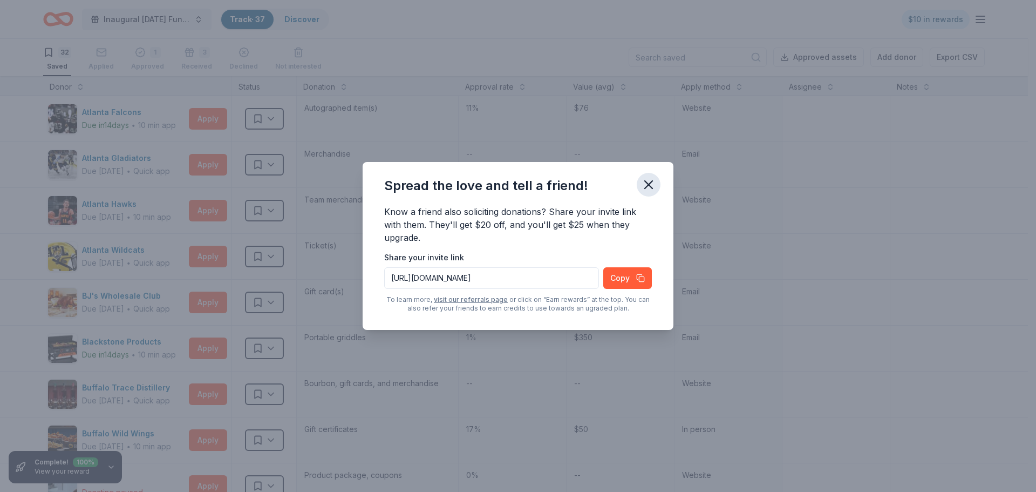
click at [644, 196] on button "button" at bounding box center [649, 185] width 24 height 24
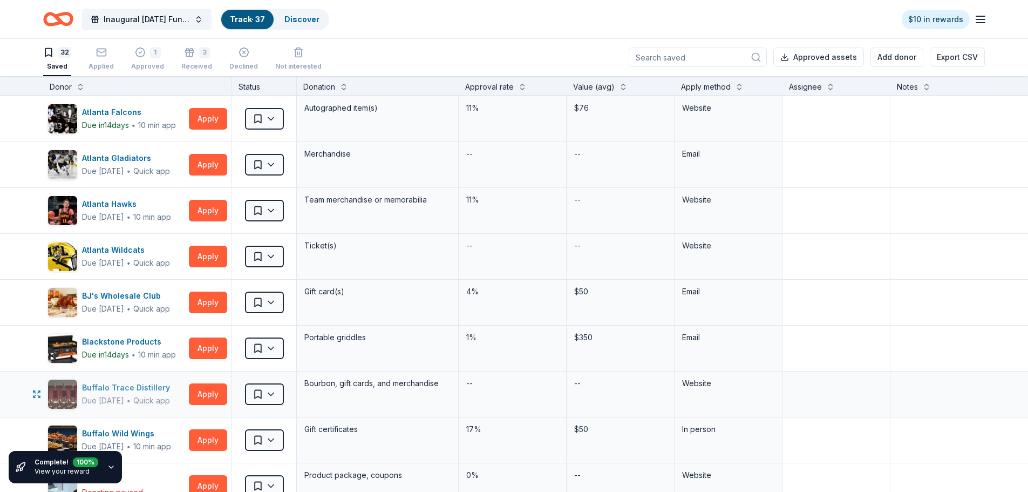
click at [131, 391] on div "Buffalo Trace Distillery" at bounding box center [128, 387] width 92 height 13
